Goal: Information Seeking & Learning: Learn about a topic

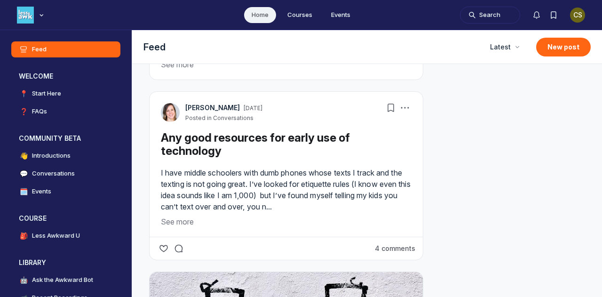
scroll to position [2660, 0]
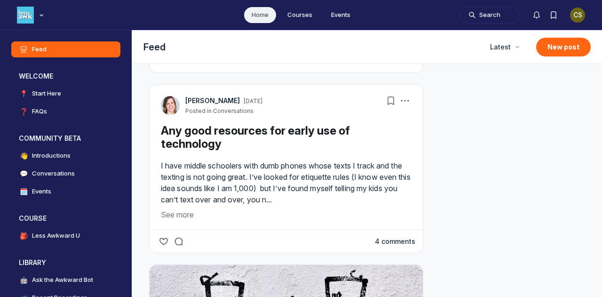
click at [390, 237] on button "4 comments" at bounding box center [395, 241] width 40 height 9
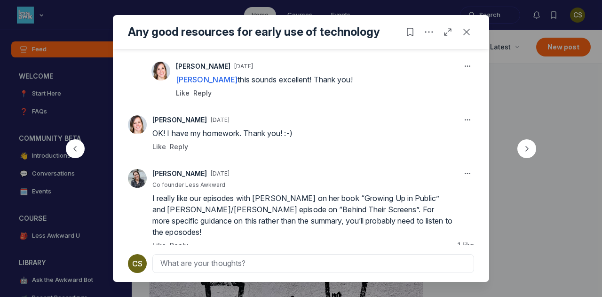
scroll to position [222, 0]
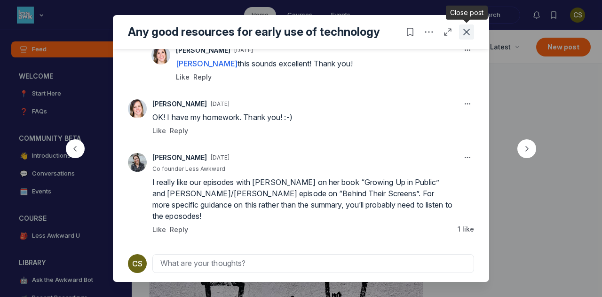
click at [469, 32] on icon "Close post" at bounding box center [466, 31] width 9 height 9
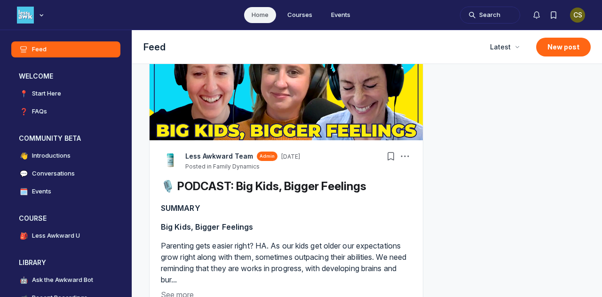
scroll to position [3862, 0]
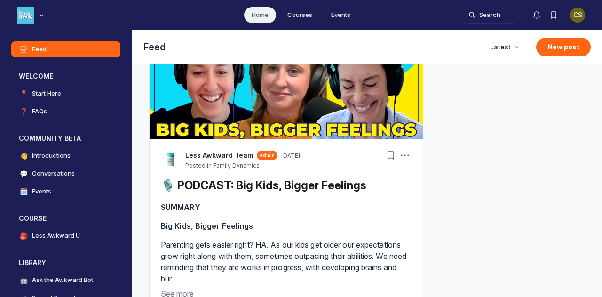
type media-captions-menu "cc:en:Default"
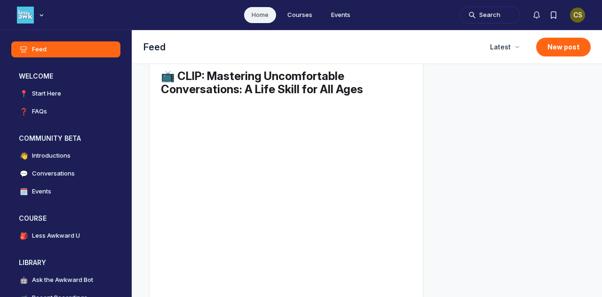
scroll to position [5603, 0]
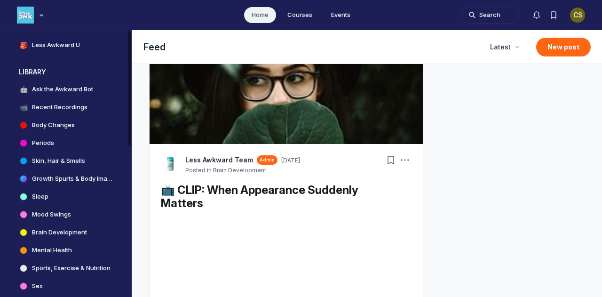
scroll to position [191, 0]
click at [37, 196] on h4 "Sleep" at bounding box center [40, 195] width 16 height 9
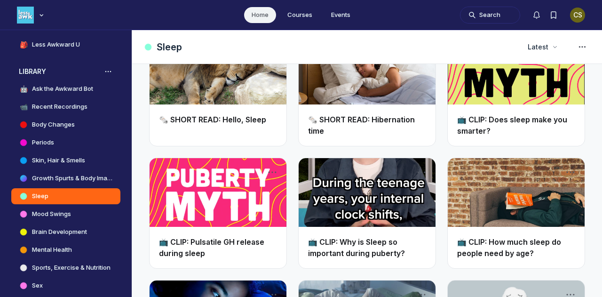
scroll to position [223, 0]
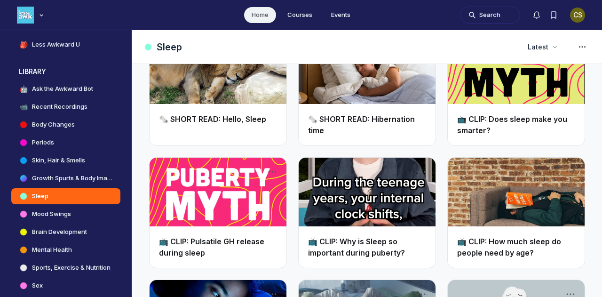
click at [239, 204] on link "Main Content" at bounding box center [218, 192] width 137 height 69
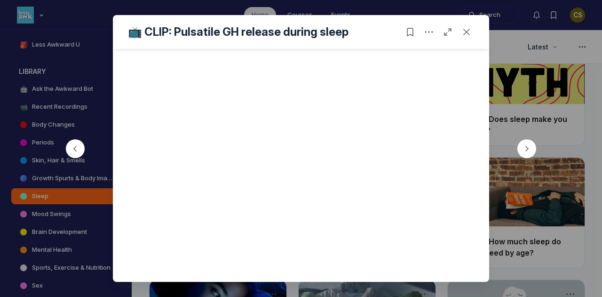
scroll to position [86, 0]
click at [467, 31] on icon "Close post" at bounding box center [466, 31] width 9 height 9
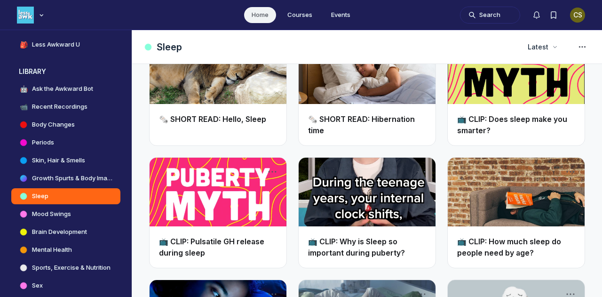
click at [204, 240] on link "📺 CLIP: Pulsatile GH release during sleep" at bounding box center [211, 247] width 105 height 21
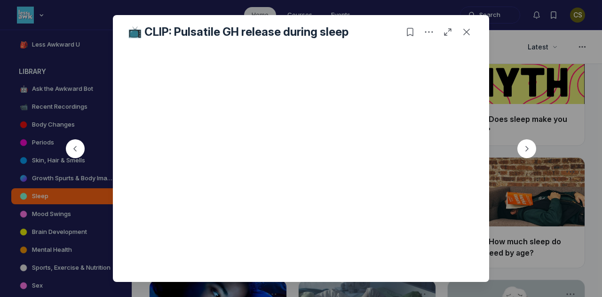
scroll to position [86, 0]
click at [464, 34] on use "Close post" at bounding box center [466, 32] width 7 height 7
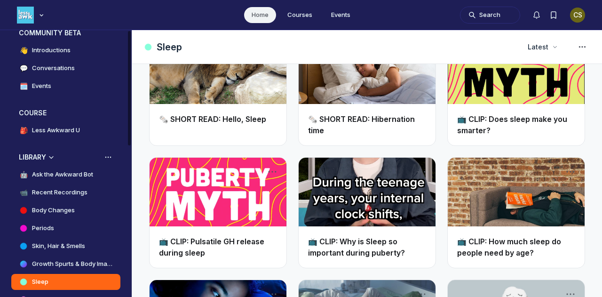
scroll to position [104, 0]
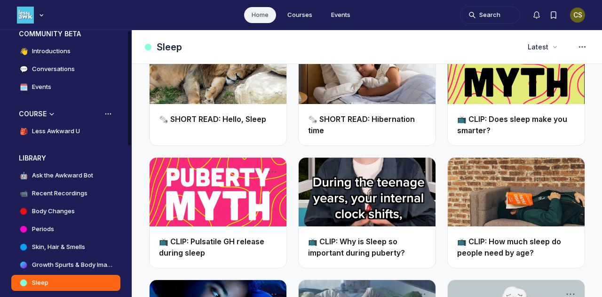
click at [64, 133] on h4 "Less Awkward U" at bounding box center [56, 131] width 48 height 9
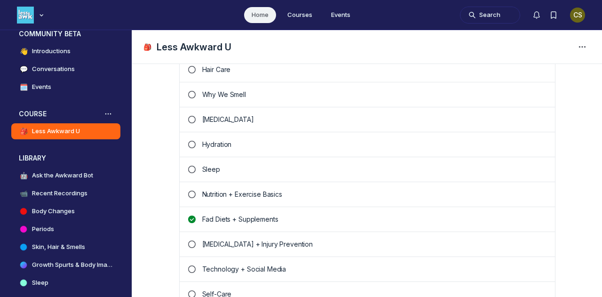
scroll to position [456, 0]
click at [205, 167] on p "Sleep" at bounding box center [374, 169] width 345 height 9
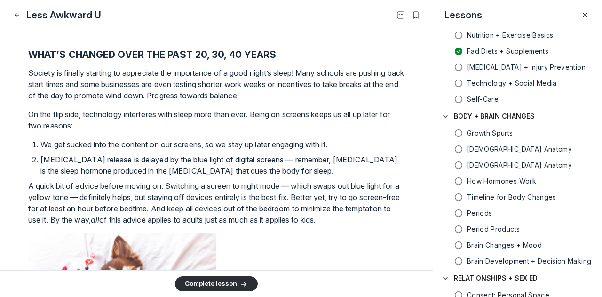
scroll to position [268, 0]
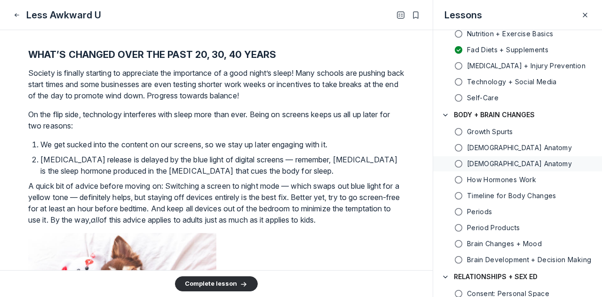
click at [484, 165] on h5 "[DEMOGRAPHIC_DATA] Anatomy" at bounding box center [519, 163] width 105 height 9
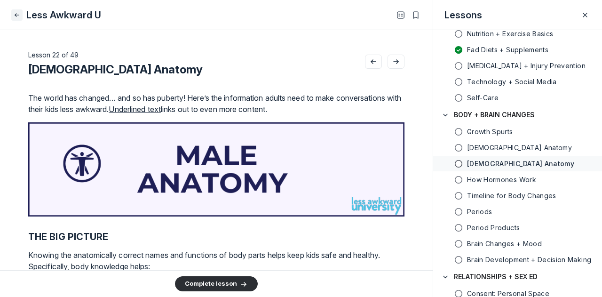
click at [17, 15] on icon "Close" at bounding box center [17, 14] width 8 height 9
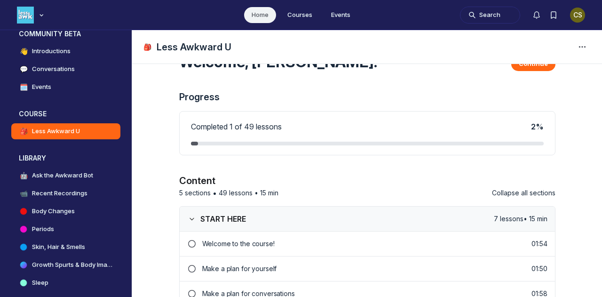
scroll to position [456, 0]
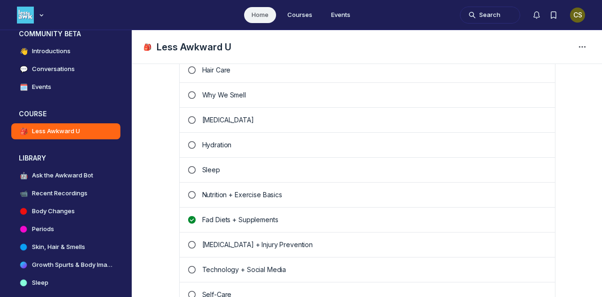
click at [207, 165] on p "Sleep" at bounding box center [374, 169] width 345 height 9
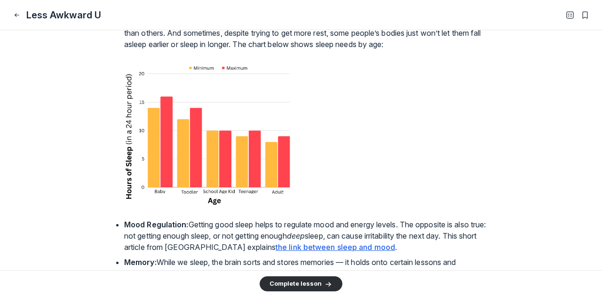
scroll to position [286, 0]
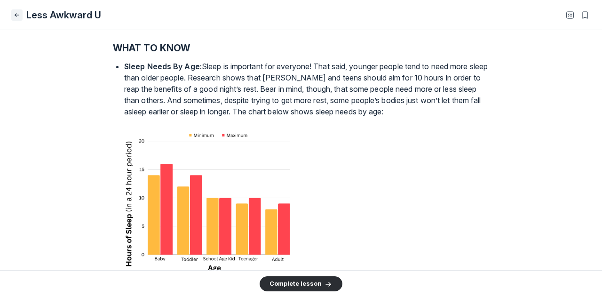
click at [18, 11] on icon "Close" at bounding box center [17, 14] width 8 height 9
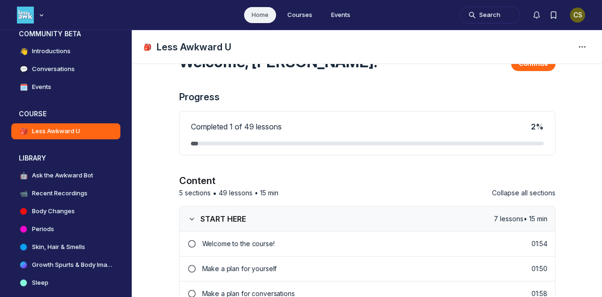
scroll to position [456, 0]
